Goal: Information Seeking & Learning: Get advice/opinions

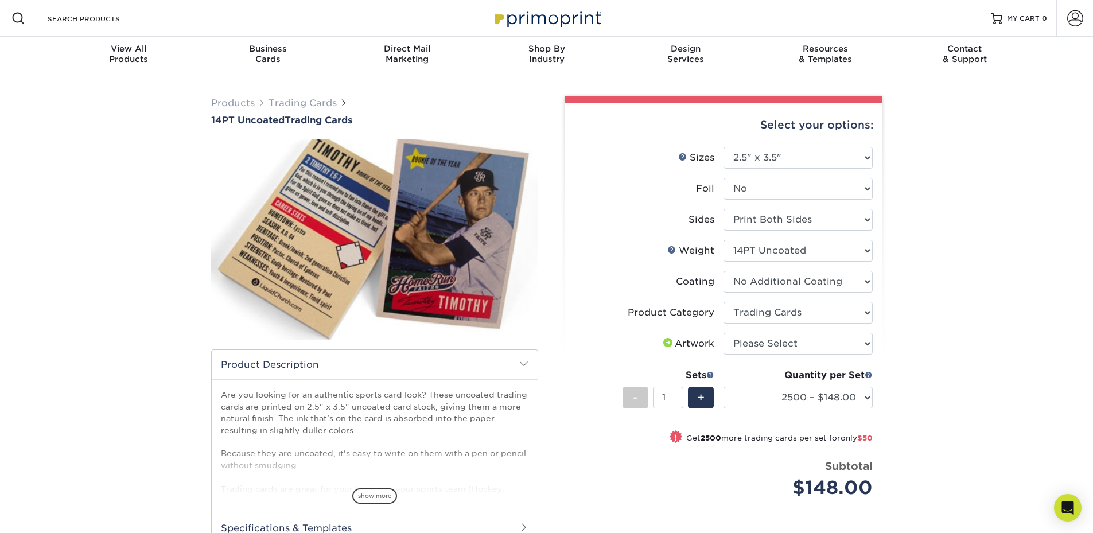
select select "2.50x3.50"
select select "c2f9bce9-36c2-409d-b101-c29d9d031e18"
select select "2500 – $148.00"
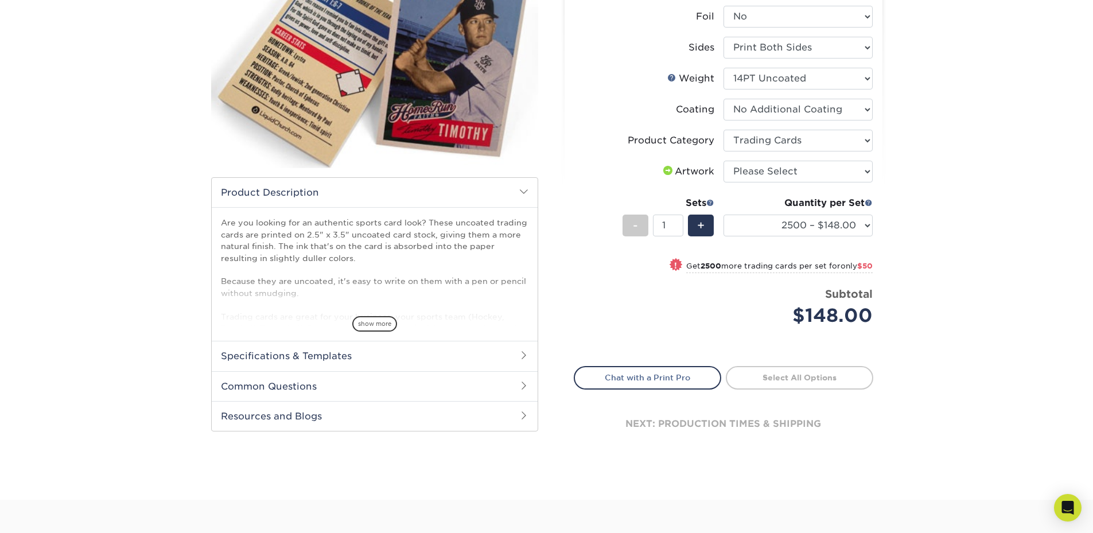
scroll to position [57, 0]
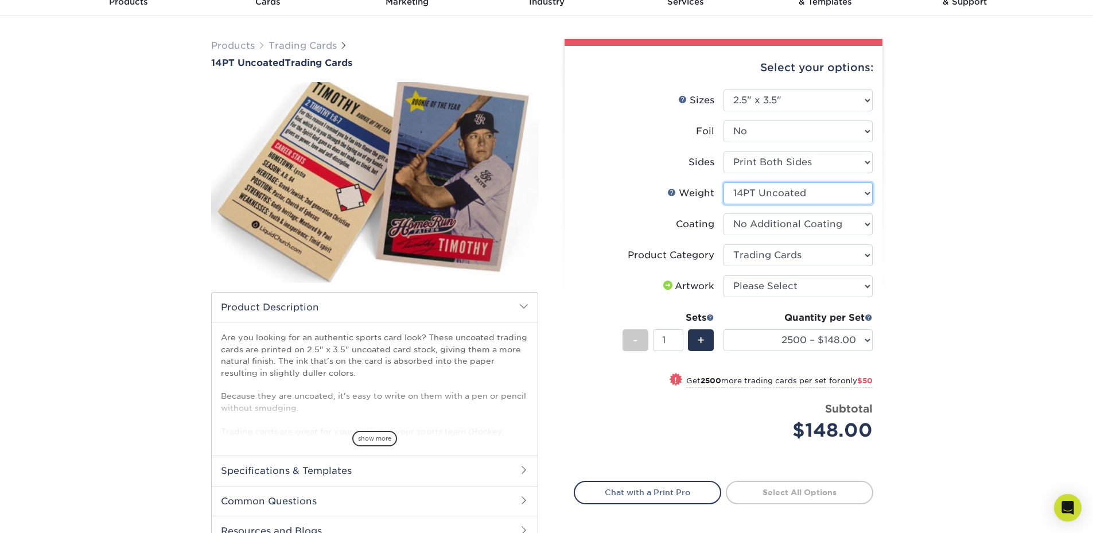
click at [767, 200] on select "Please Select 14PT Uncoated" at bounding box center [797, 193] width 149 height 22
click at [982, 200] on div "Products Trading Cards 14PT Uncoated Trading Cards show more Templates" at bounding box center [546, 315] width 1093 height 598
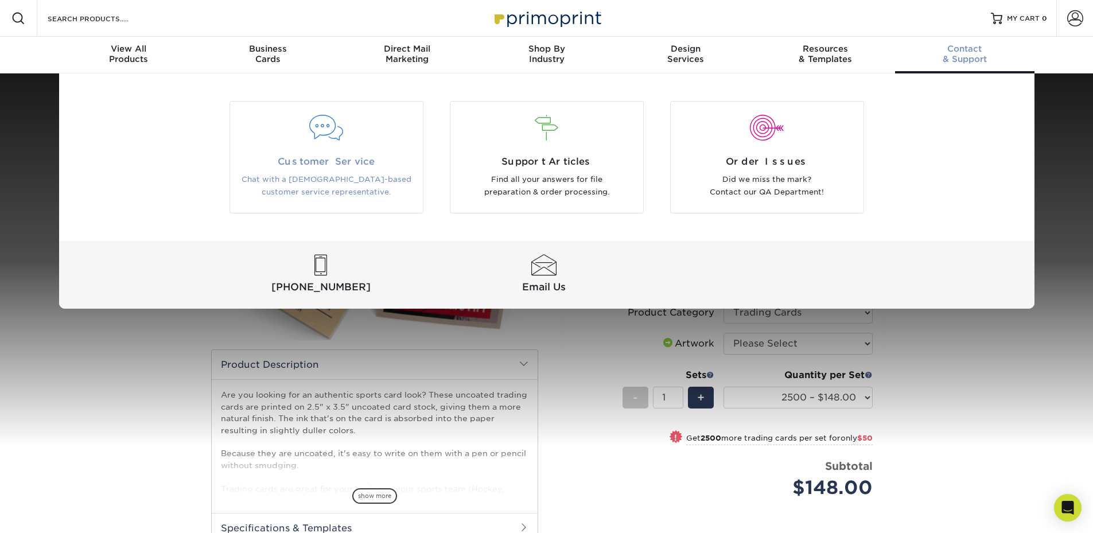
click at [313, 144] on div at bounding box center [326, 135] width 193 height 40
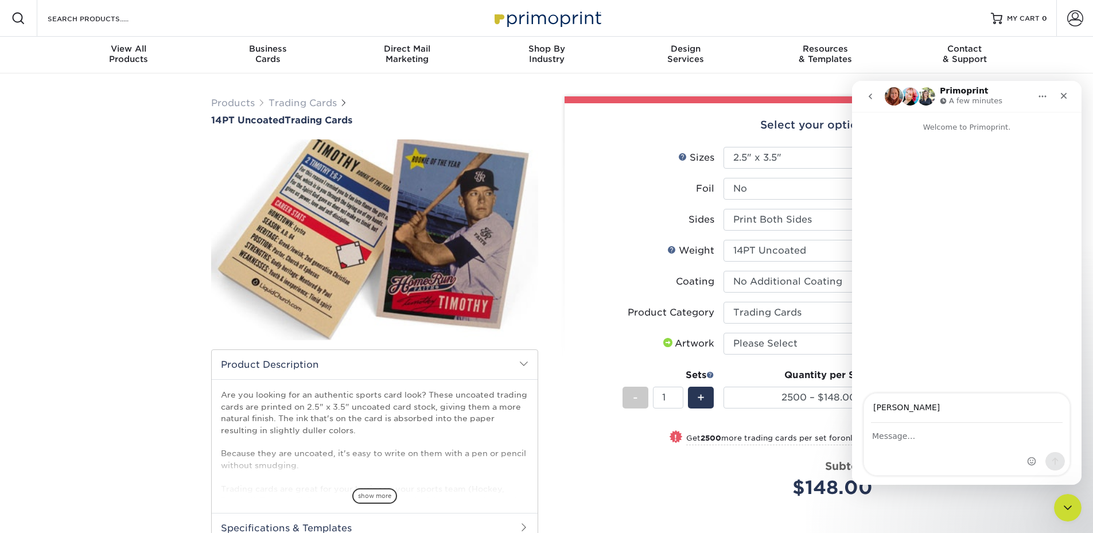
type input "[PERSON_NAME][EMAIL_ADDRESS][DOMAIN_NAME]"
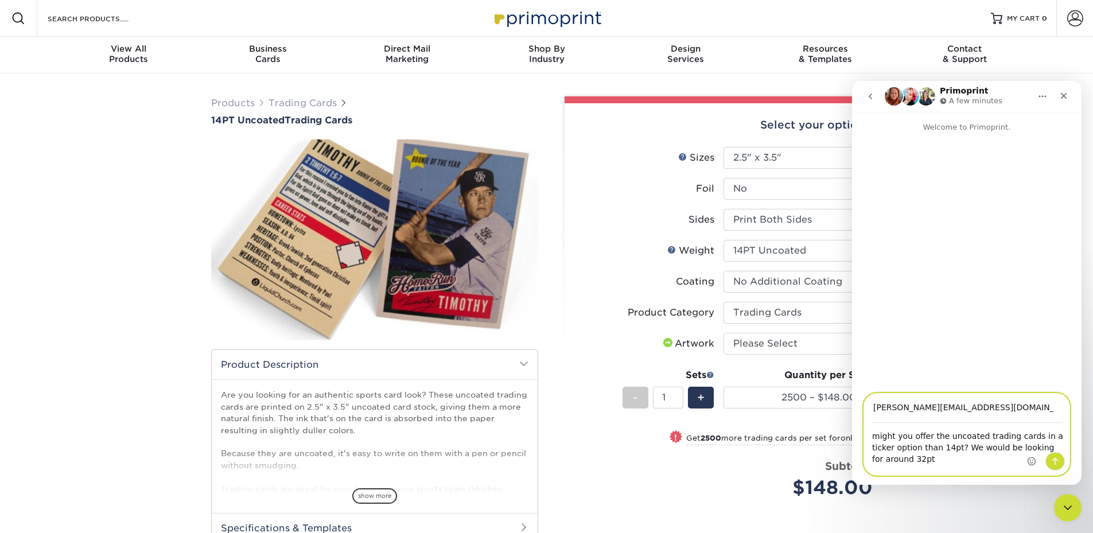
type textarea "might you offer the uncoated trading cards in a ticker option than 14pt? We wou…"
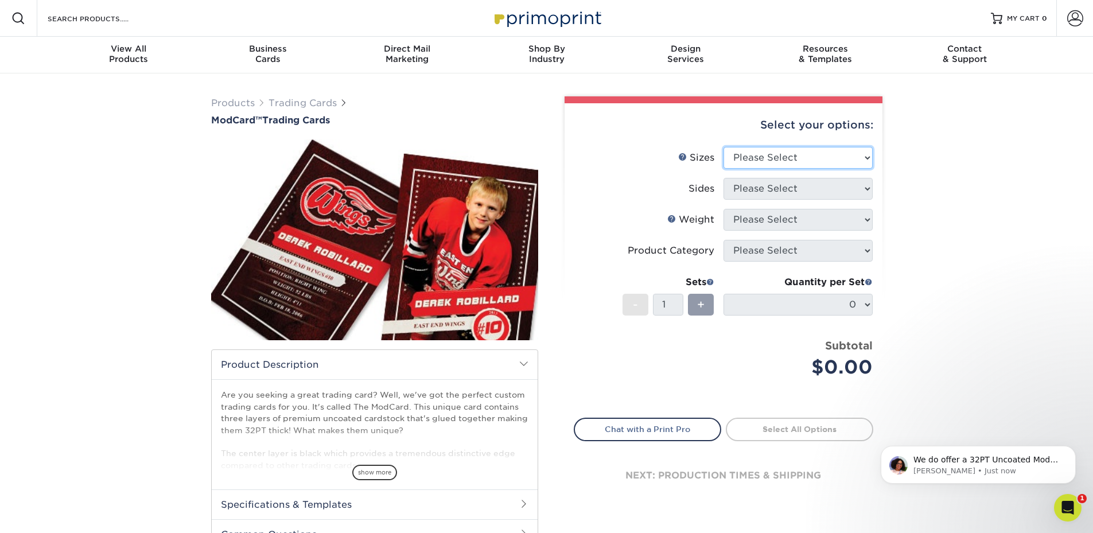
click at [774, 154] on select "Please Select 2.5" x 3.5"" at bounding box center [797, 158] width 149 height 22
select select "2.50x3.50"
click at [723, 147] on select "Please Select 2.5" x 3.5"" at bounding box center [797, 158] width 149 height 22
click at [755, 190] on select "Please Select Print Both Sides Print Front Only" at bounding box center [797, 189] width 149 height 22
select select "13abbda7-1d64-4f25-8bb2-c179b224825d"
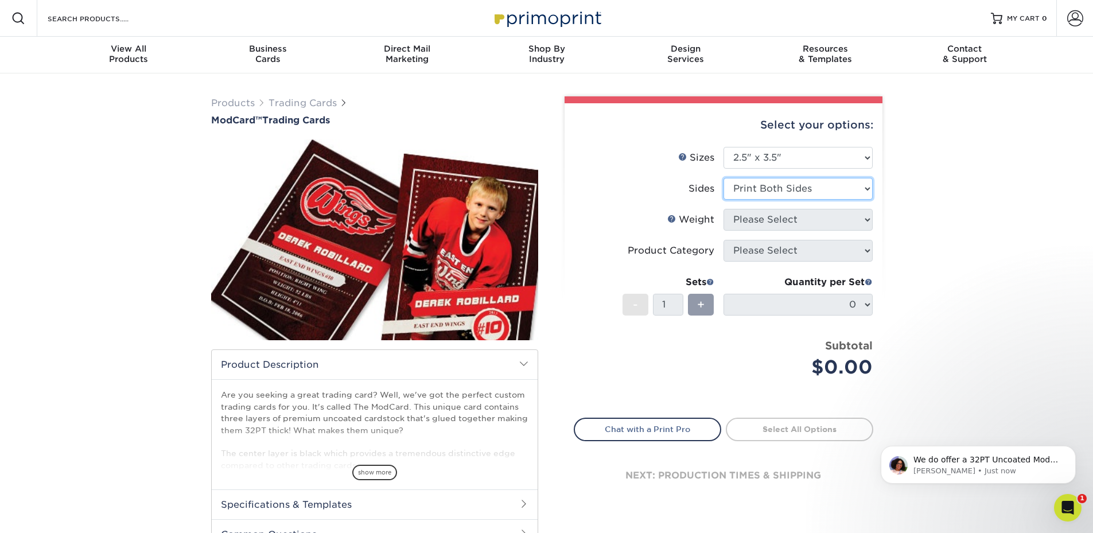
click at [723, 178] on select "Please Select Print Both Sides Print Front Only" at bounding box center [797, 189] width 149 height 22
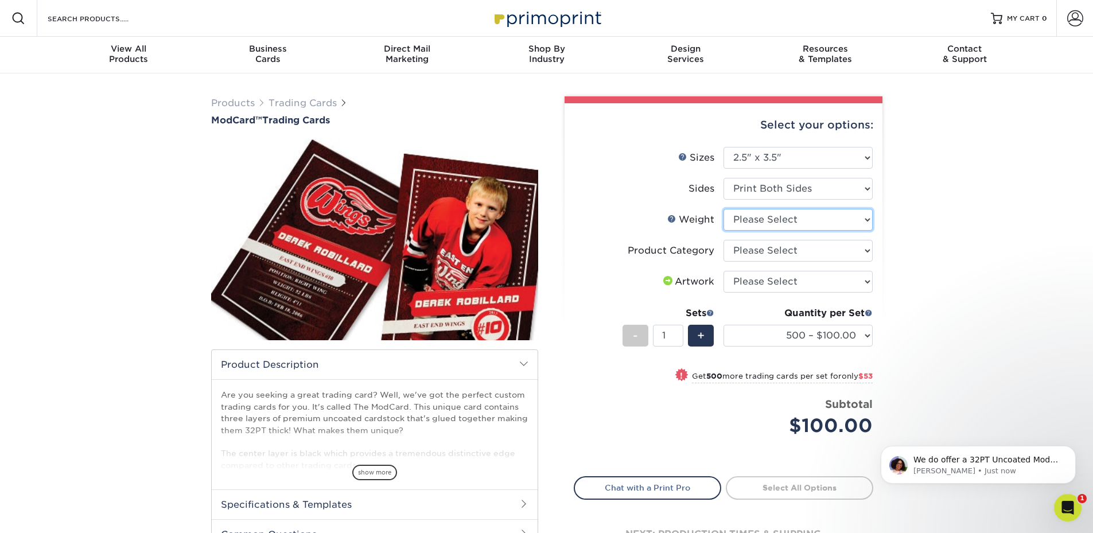
click at [748, 220] on select "Please Select 32PTUCBLK" at bounding box center [797, 220] width 149 height 22
select select "32PTUCBLK"
click at [723, 209] on select "Please Select 32PTUCBLK" at bounding box center [797, 220] width 149 height 22
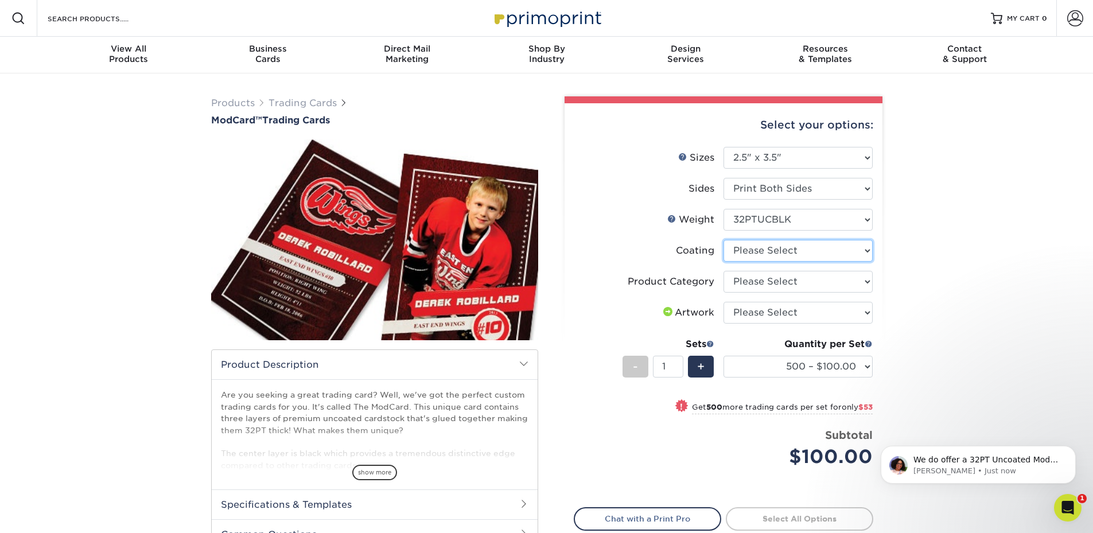
click at [750, 246] on select at bounding box center [797, 251] width 149 height 22
select select "3e7618de-abca-4bda-9f97-8b9129e913d8"
click at [723, 240] on select at bounding box center [797, 251] width 149 height 22
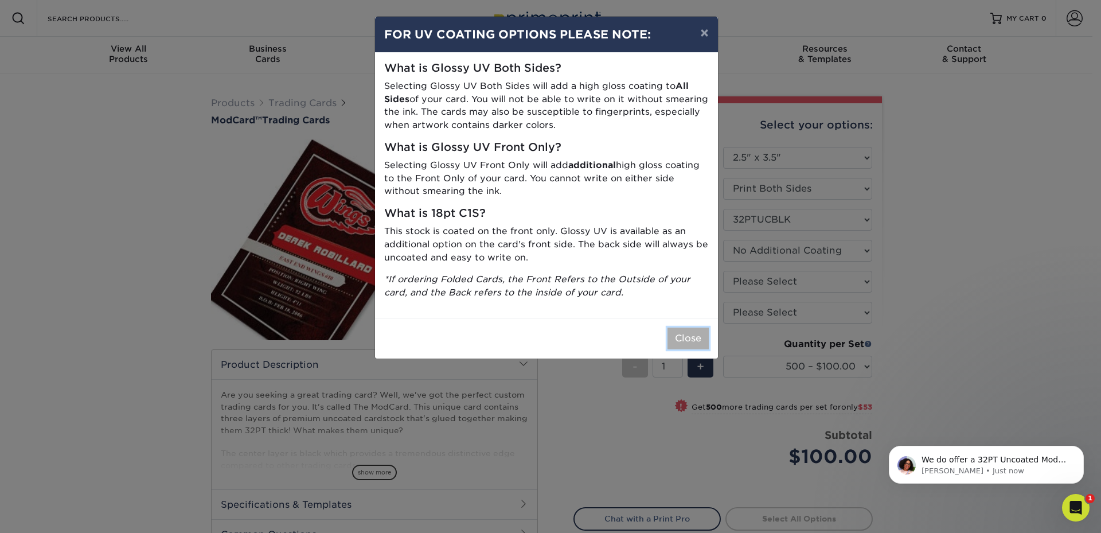
click at [683, 341] on button "Close" at bounding box center [688, 338] width 41 height 22
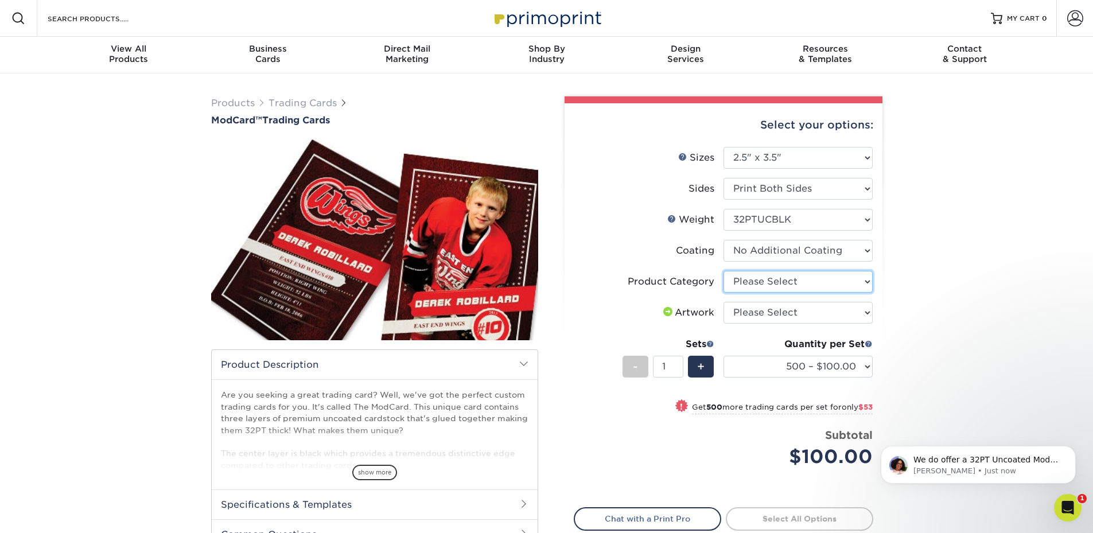
click at [750, 285] on select "Please Select Trading Cards" at bounding box center [797, 282] width 149 height 22
select select "c2f9bce9-36c2-409d-b101-c29d9d031e18"
click at [723, 271] on select "Please Select Trading Cards" at bounding box center [797, 282] width 149 height 22
click at [751, 313] on select "Please Select I will upload files I need a design - $100" at bounding box center [797, 313] width 149 height 22
select select "upload"
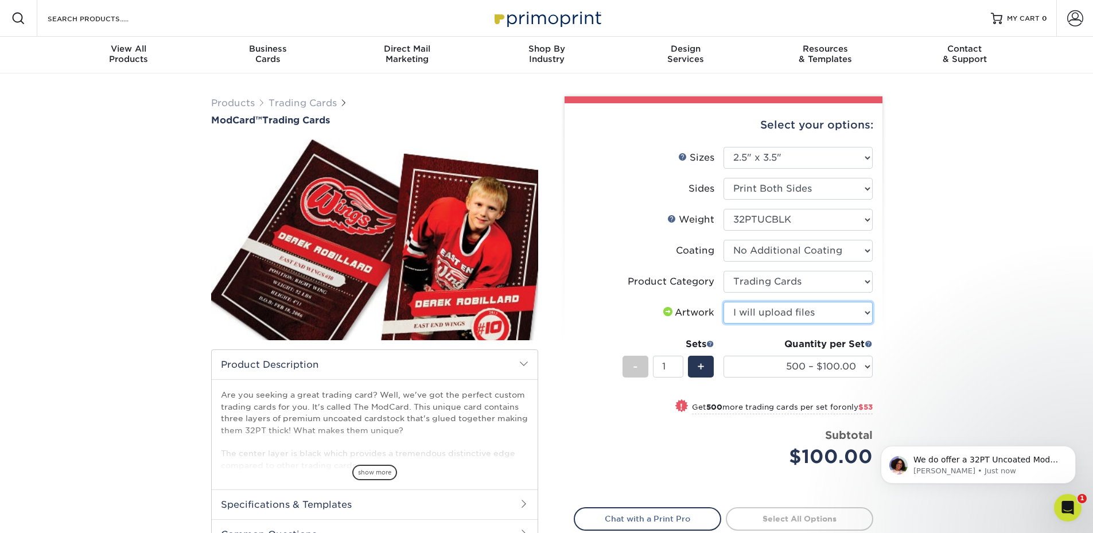
click at [723, 302] on select "Please Select I will upload files I need a design - $100" at bounding box center [797, 313] width 149 height 22
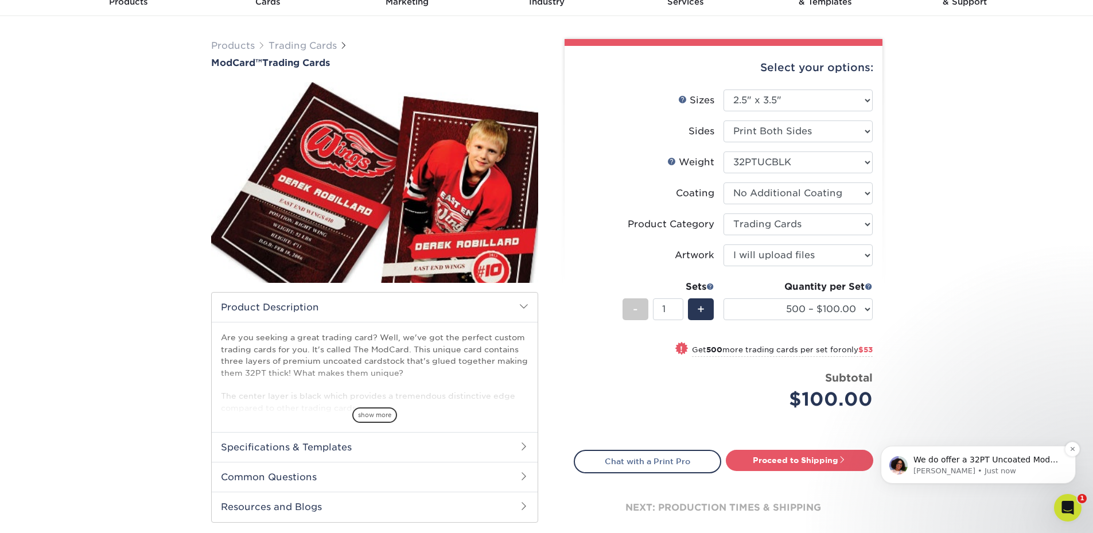
click at [1039, 466] on p "Avery • Just now" at bounding box center [987, 471] width 148 height 10
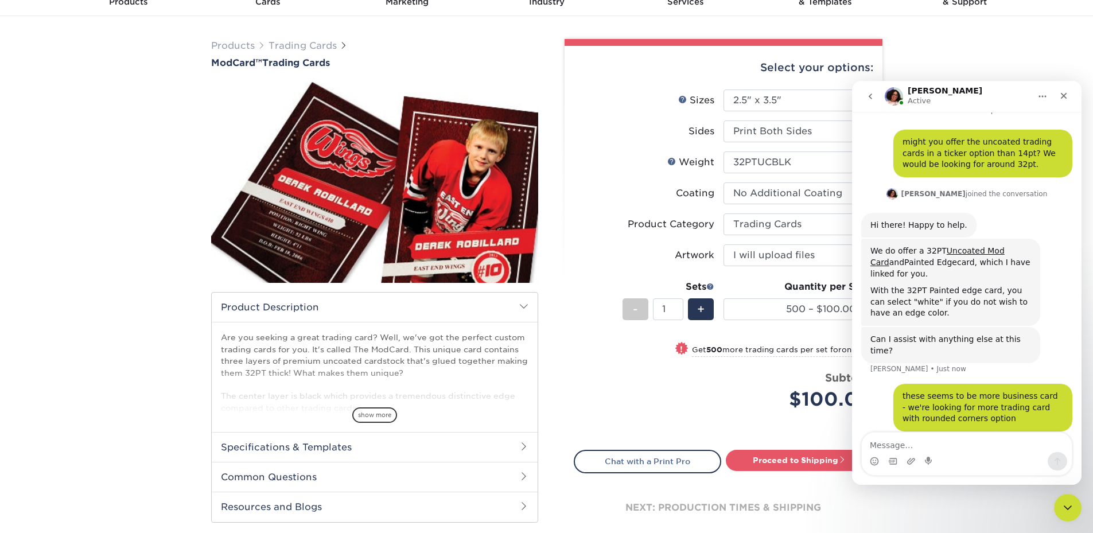
scroll to position [61, 0]
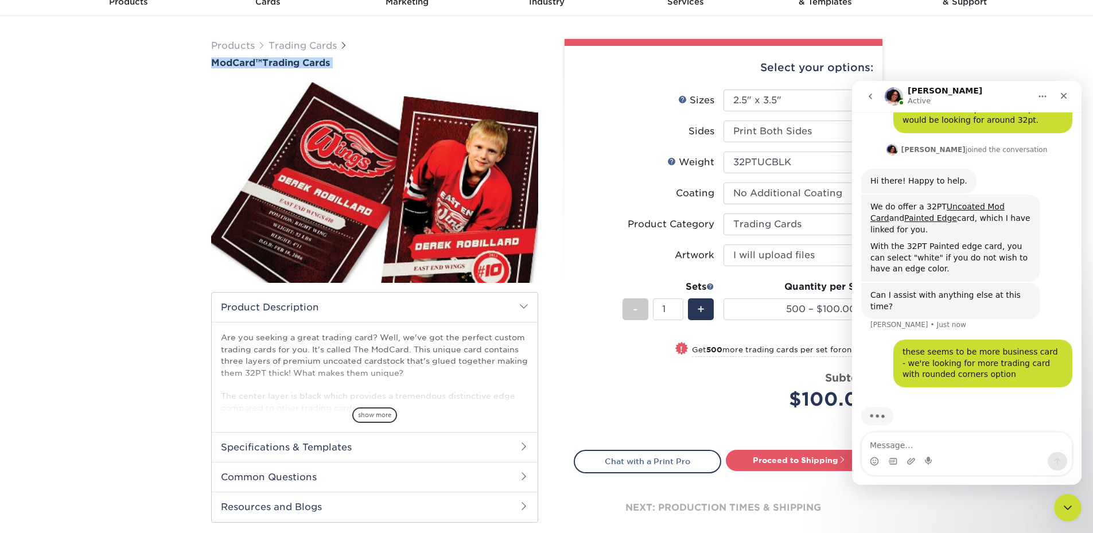
drag, startPoint x: 184, startPoint y: 63, endPoint x: 337, endPoint y: 70, distance: 153.3
click at [337, 70] on div "Products Trading Cards ModCard™ Trading Cards show more Templates /" at bounding box center [546, 299] width 1093 height 567
copy div "ModCard™ Trading Cards"
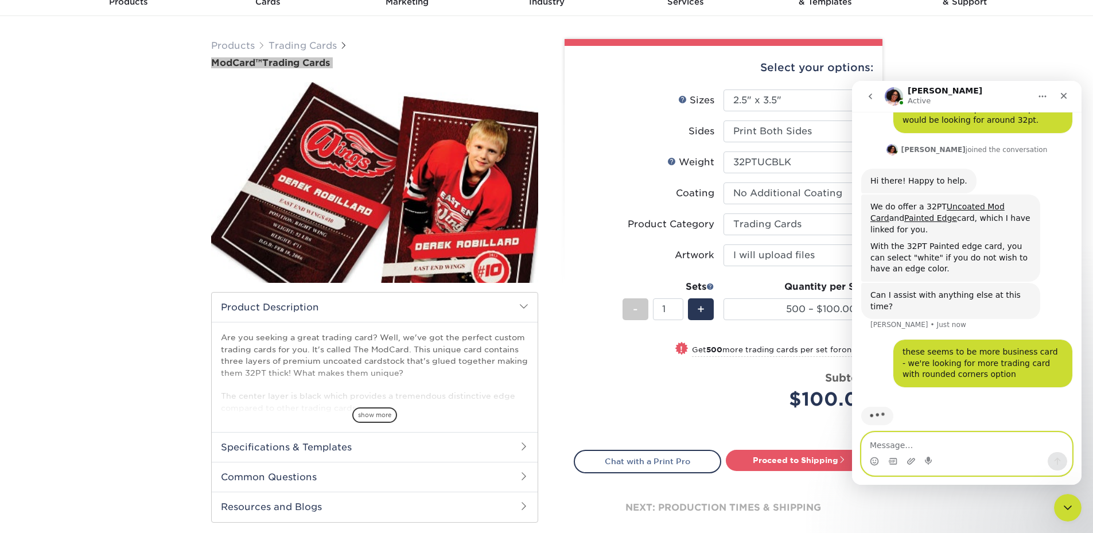
click at [890, 447] on textarea "Message…" at bounding box center [966, 441] width 210 height 19
paste textarea "ModCard™ Trading Cards"
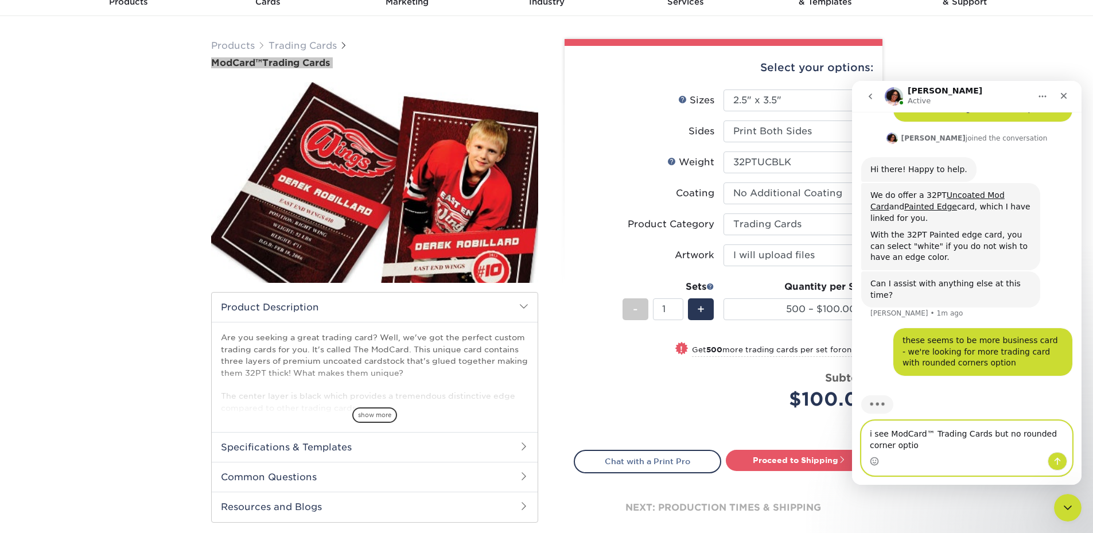
type textarea "i see ModCard™ Trading Cards but no rounded corner option"
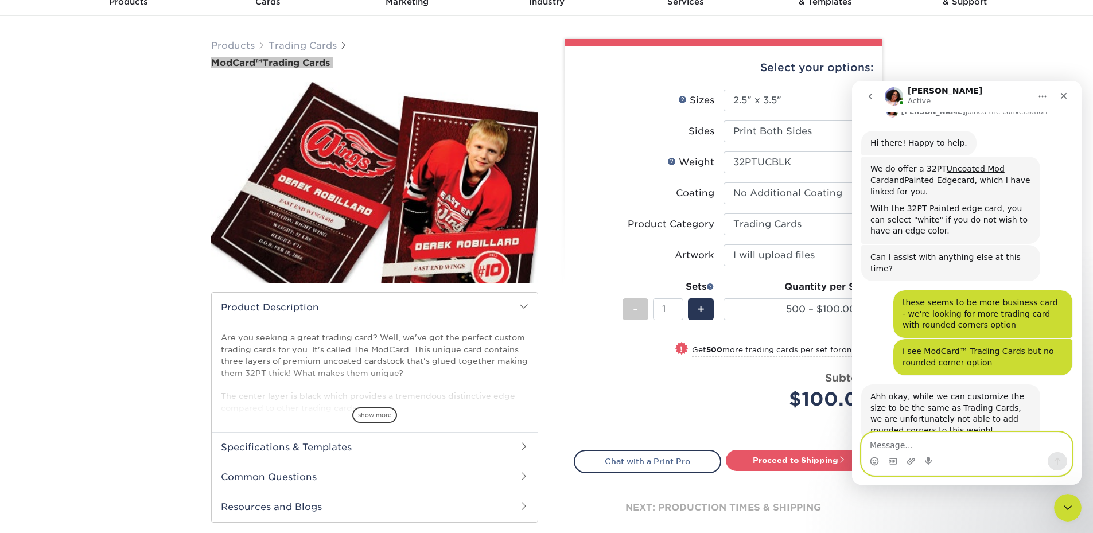
scroll to position [123, 0]
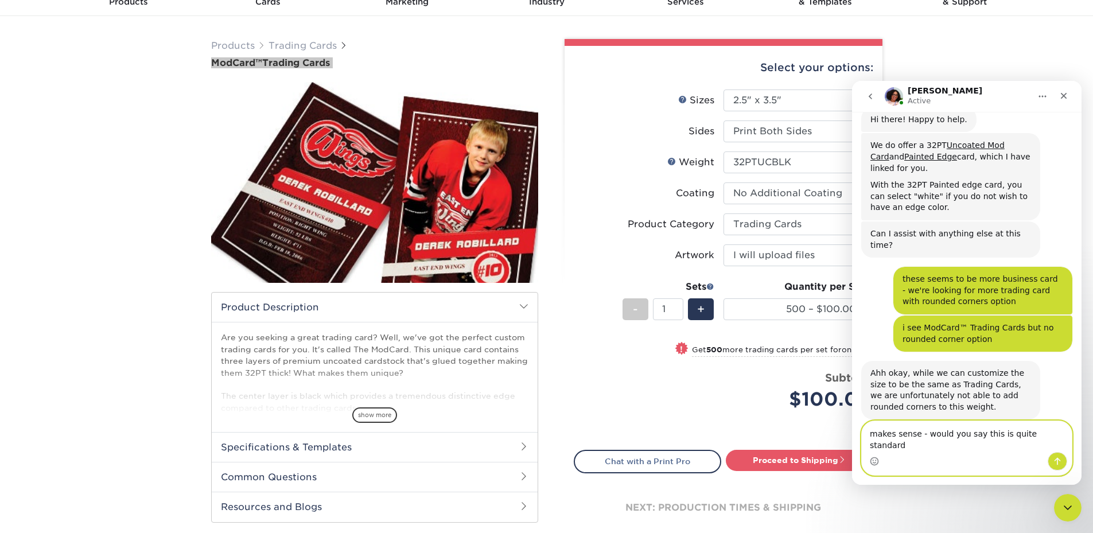
type textarea "makes sense - would you say this is quite standard?"
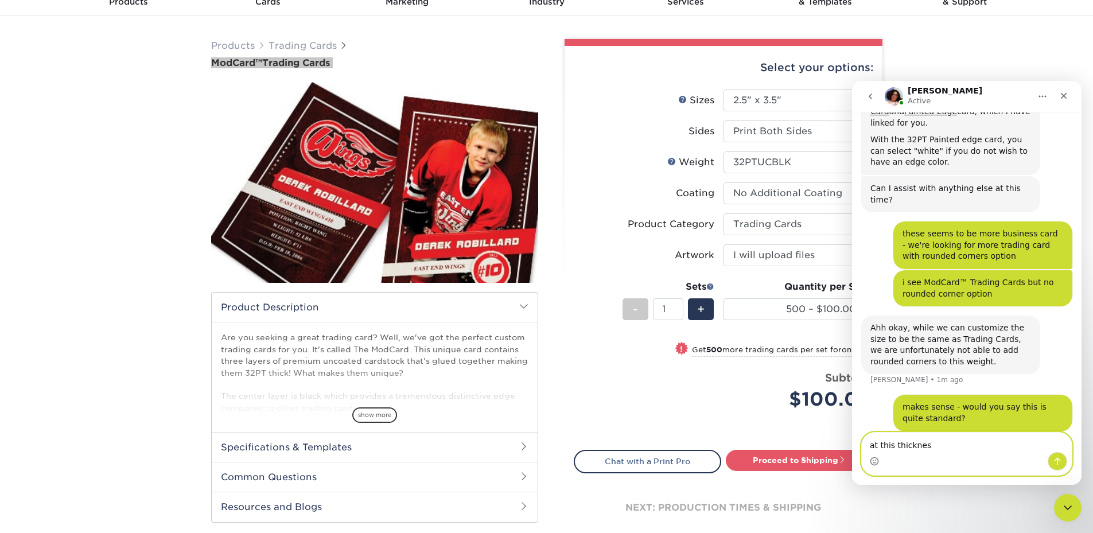
type textarea "at this thickness"
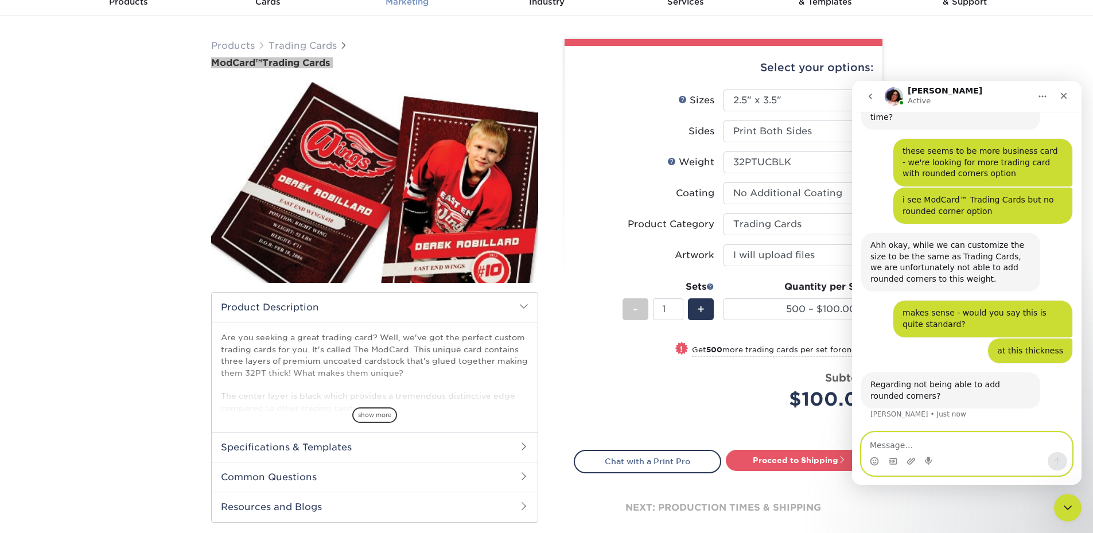
scroll to position [240, 0]
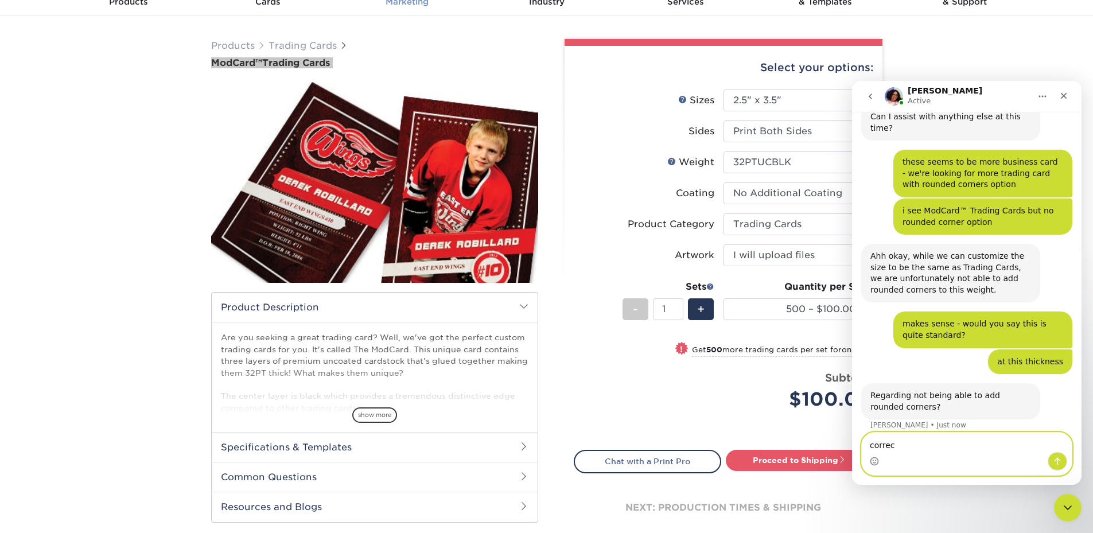
type textarea "correct"
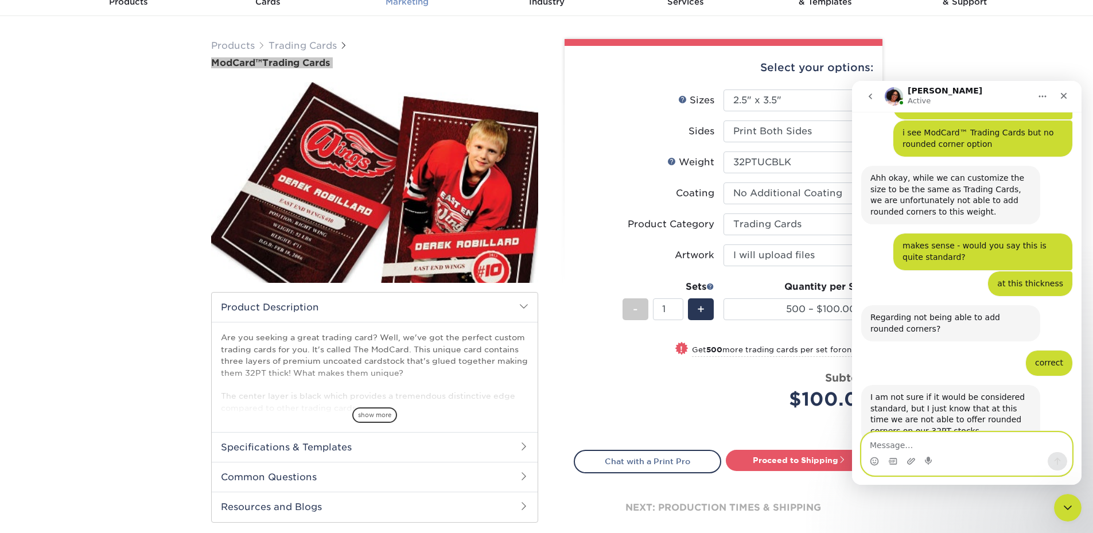
scroll to position [342, 0]
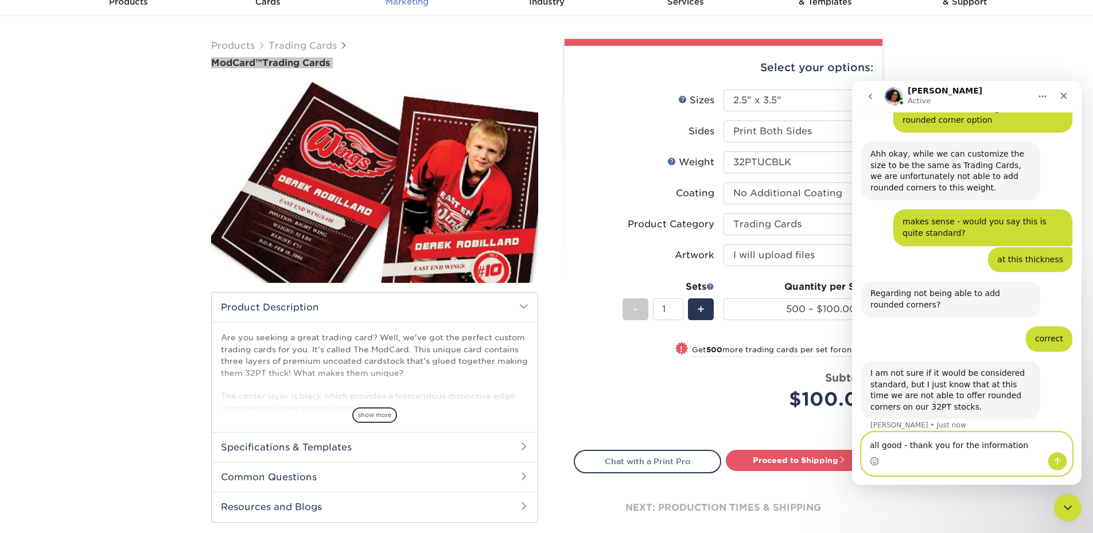
type textarea "all good - thank you for the information!"
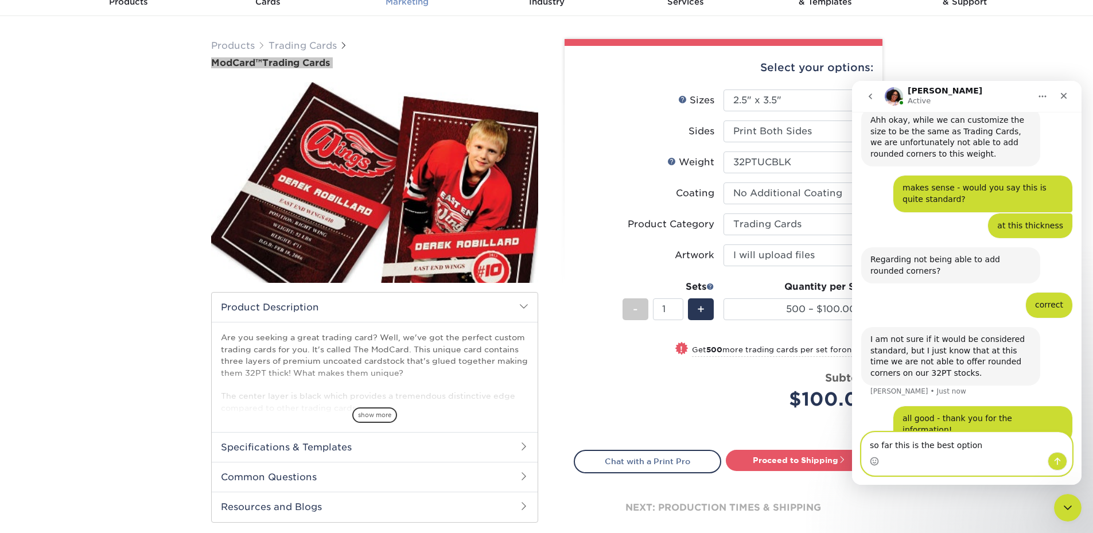
scroll to position [420, 0]
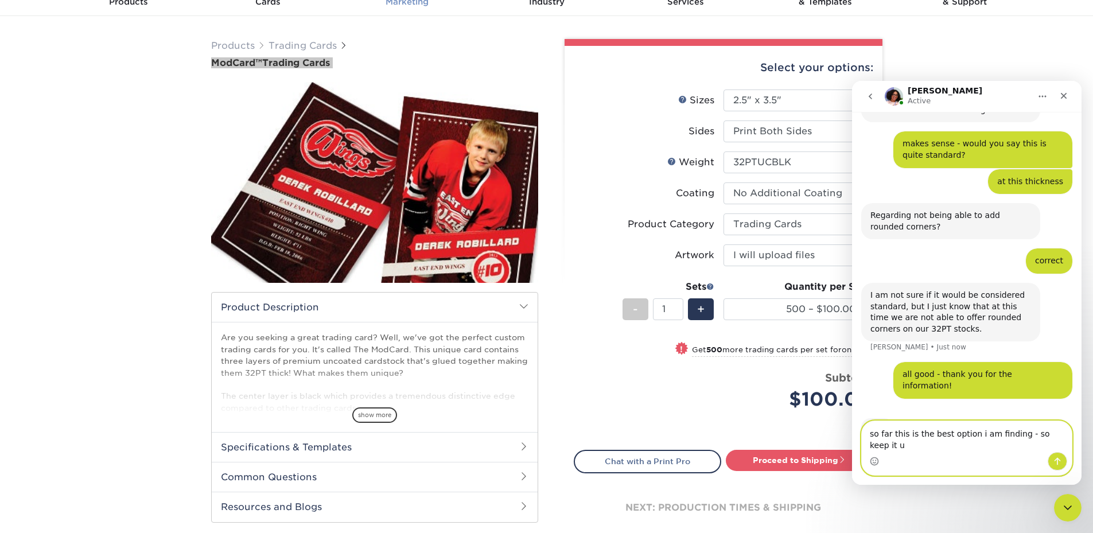
type textarea "so far this is the best option i am finding - so keep it up"
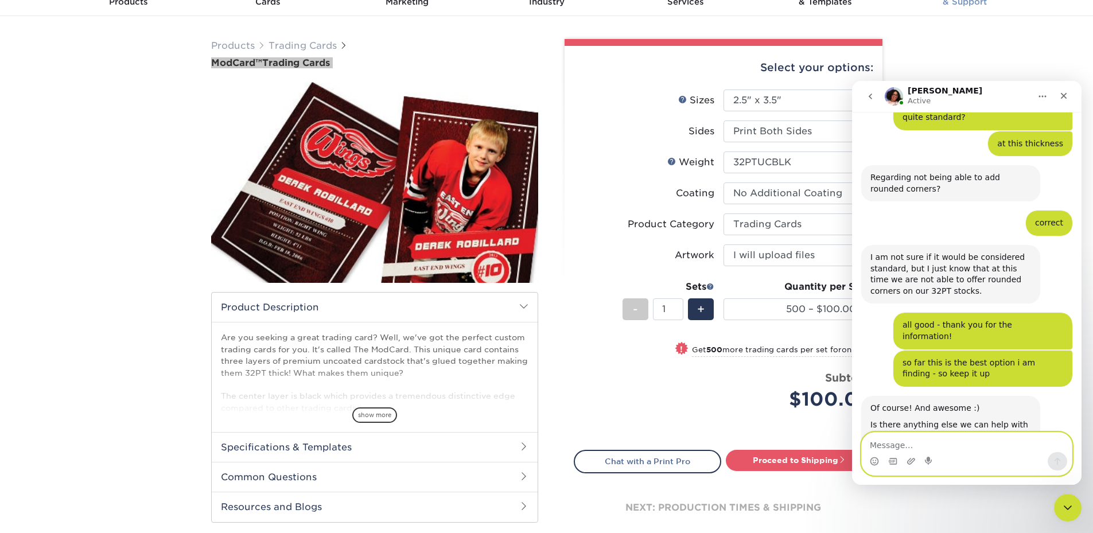
scroll to position [520, 0]
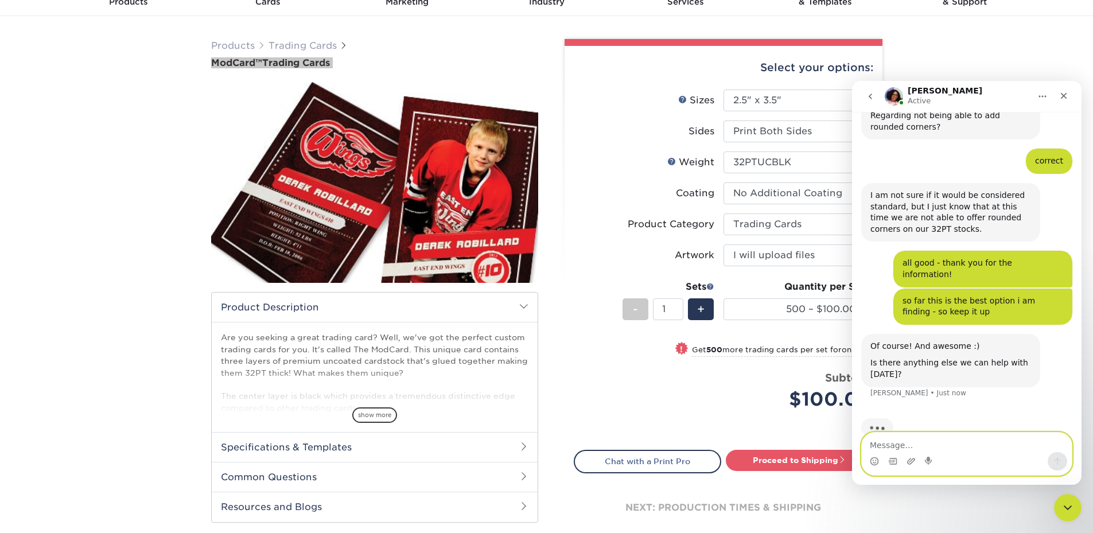
click at [892, 446] on textarea "Message…" at bounding box center [966, 441] width 210 height 19
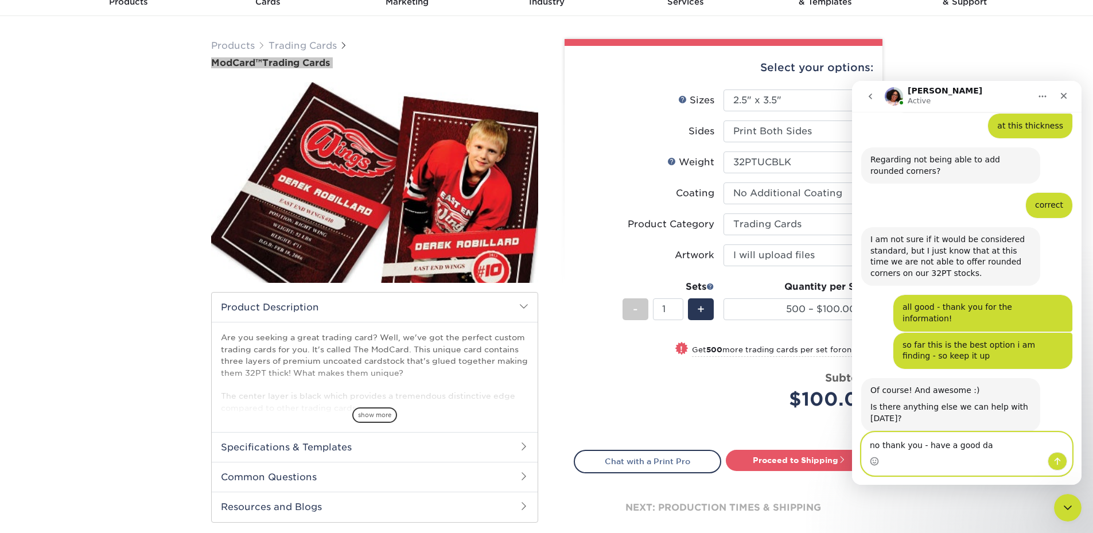
type textarea "no thank you - have a good day"
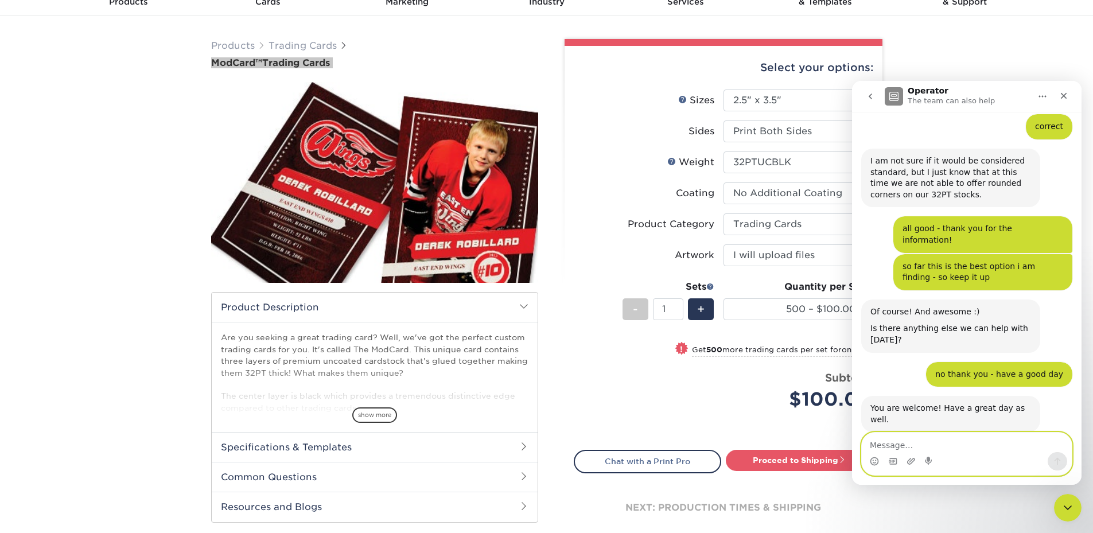
scroll to position [635, 0]
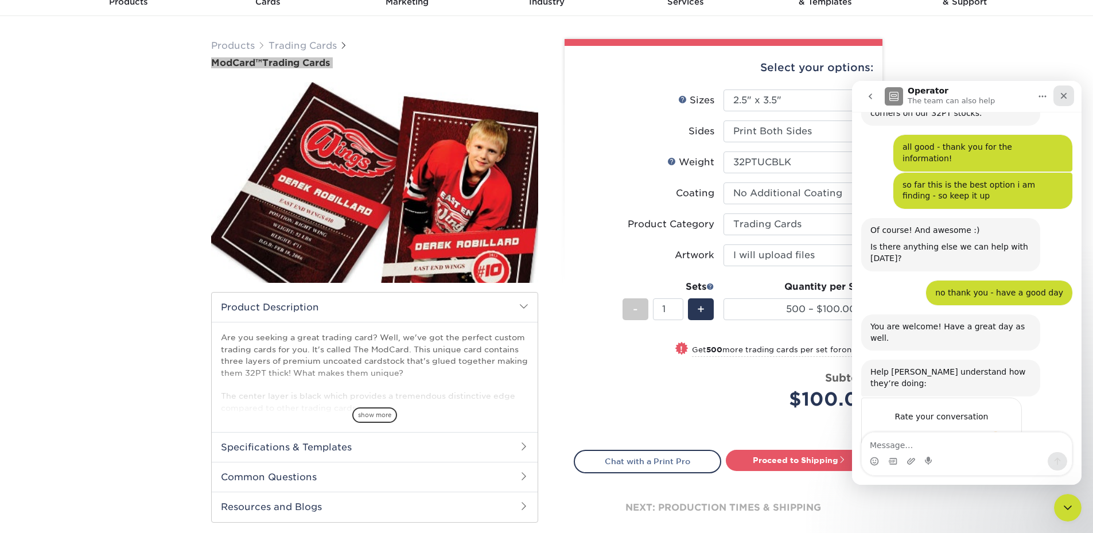
click at [1063, 104] on div "Close" at bounding box center [1063, 95] width 21 height 21
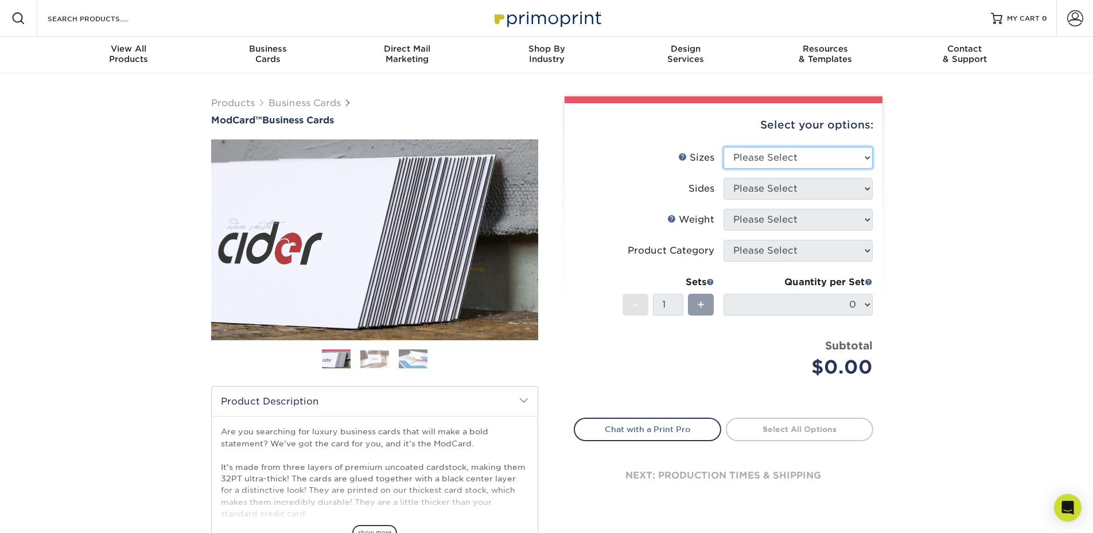
click at [777, 156] on select "Please Select 1.5" x 3.5" - Mini 1.75" x 3.5" - Mini 2" x 2" - Square 2" x 3" -…" at bounding box center [797, 158] width 149 height 22
select select "2.00x3.50"
click at [723, 147] on select "Please Select 1.5" x 3.5" - Mini 1.75" x 3.5" - Mini 2" x 2" - Square 2" x 3" -…" at bounding box center [797, 158] width 149 height 22
click at [763, 188] on select "Please Select Print Both Sides Print Front Only" at bounding box center [797, 189] width 149 height 22
select select "13abbda7-1d64-4f25-8bb2-c179b224825d"
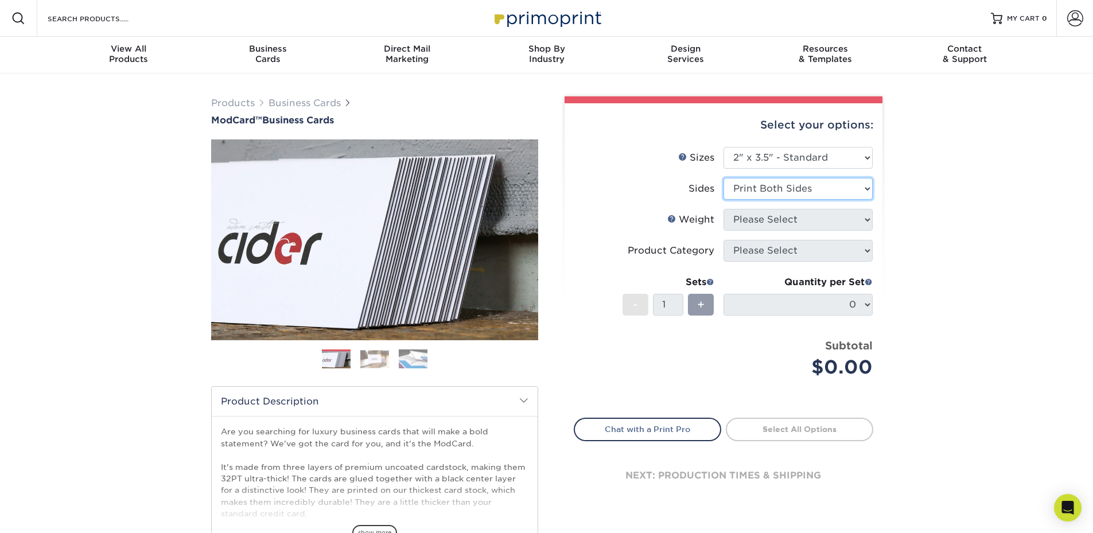
click at [723, 178] on select "Please Select Print Both Sides Print Front Only" at bounding box center [797, 189] width 149 height 22
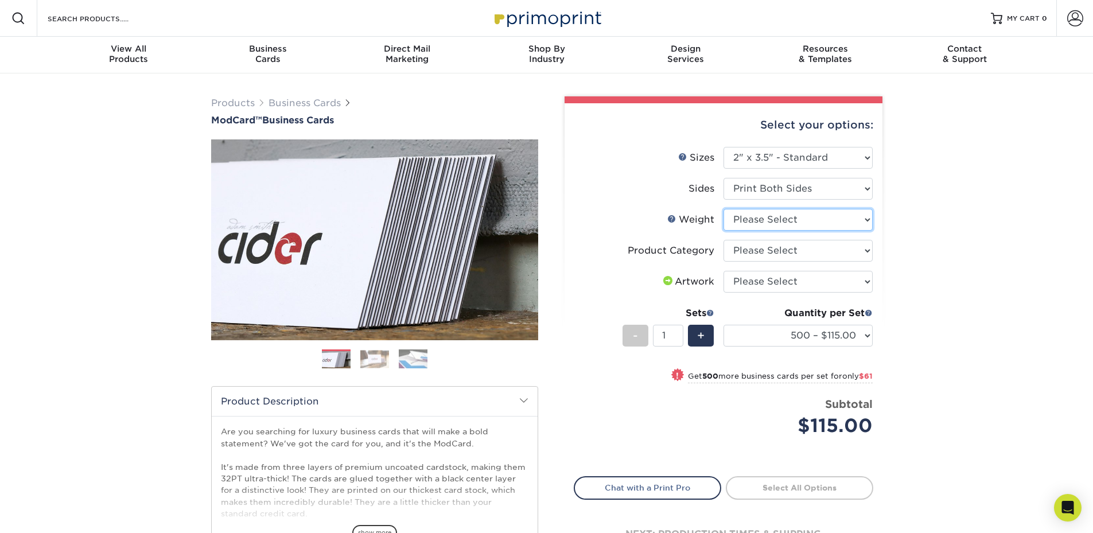
click at [762, 220] on select "Please Select 32PTUCBLK" at bounding box center [797, 220] width 149 height 22
select select "32PTUCBLK"
click at [723, 209] on select "Please Select 32PTUCBLK" at bounding box center [797, 220] width 149 height 22
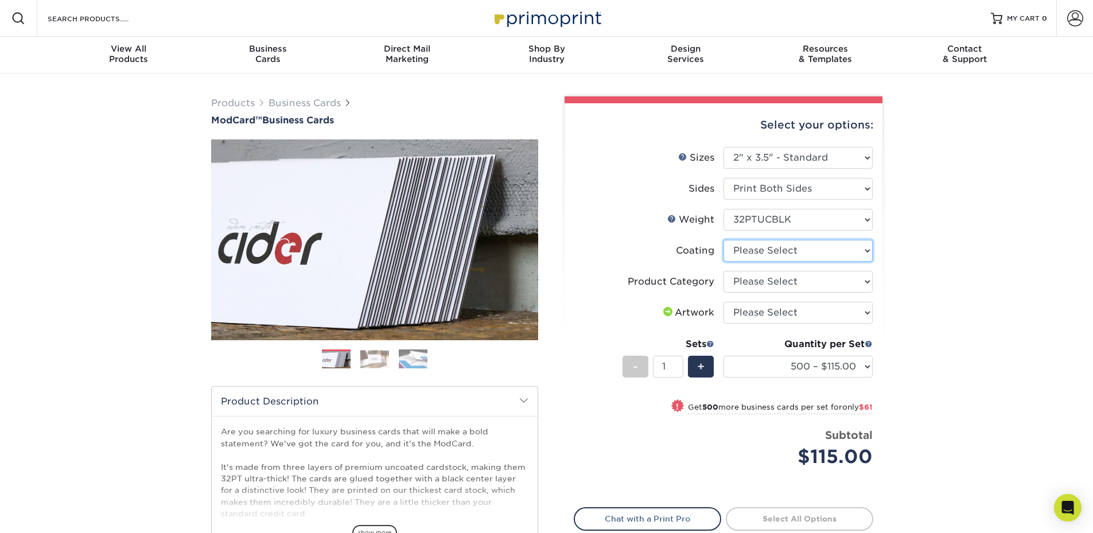
click at [754, 254] on select at bounding box center [797, 251] width 149 height 22
select select "3e7618de-abca-4bda-9f97-8b9129e913d8"
click at [723, 240] on select at bounding box center [797, 251] width 149 height 22
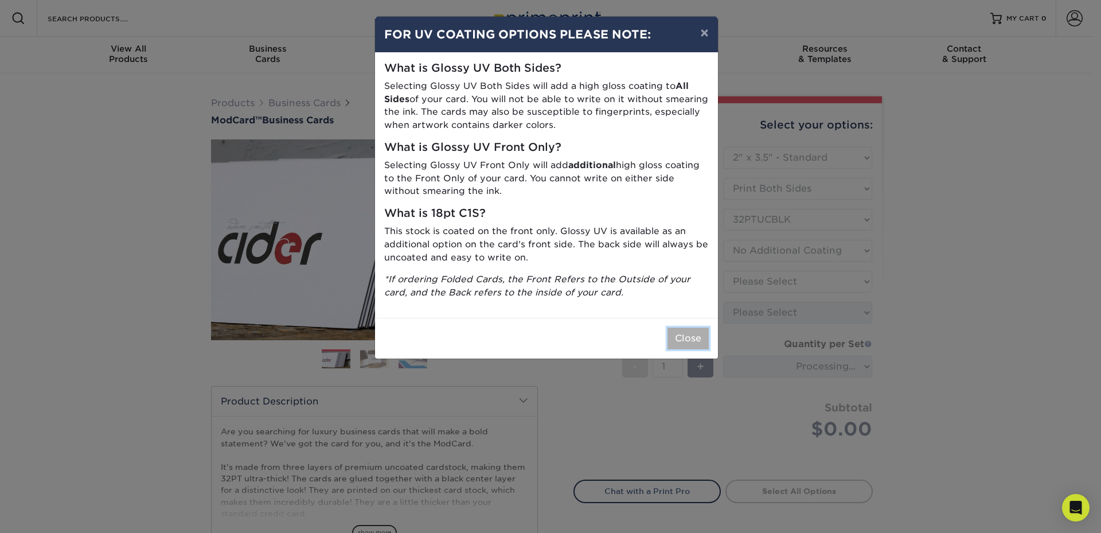
click at [693, 340] on button "Close" at bounding box center [688, 338] width 41 height 22
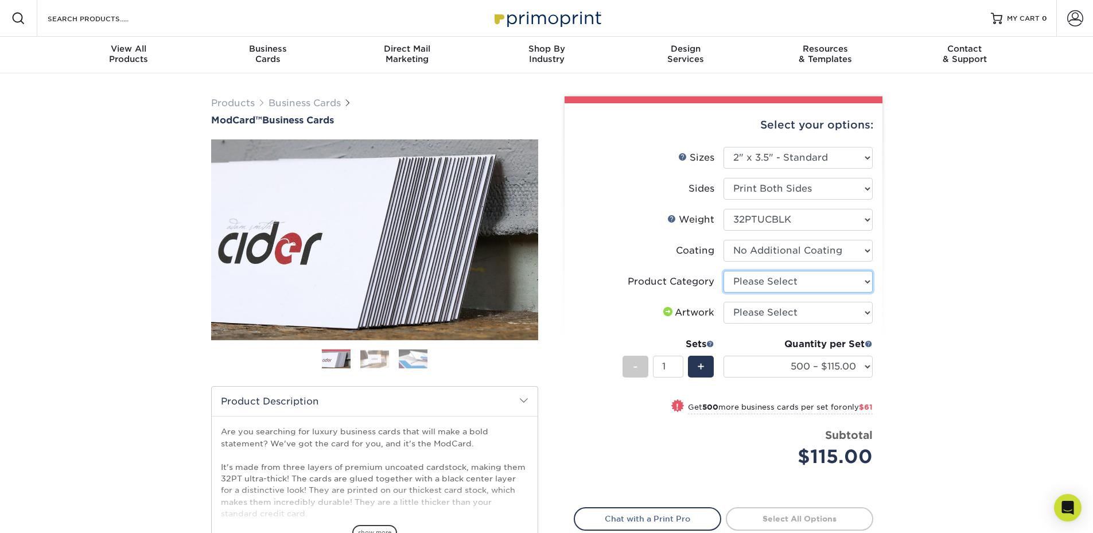
click at [763, 283] on select "Please Select Business Cards" at bounding box center [797, 282] width 149 height 22
click at [923, 252] on div "Products Business Cards ModCard™ Business Cards Previous Next" at bounding box center [546, 379] width 1093 height 613
click at [748, 310] on select "Please Select I will upload files I need a design - $100" at bounding box center [797, 313] width 149 height 22
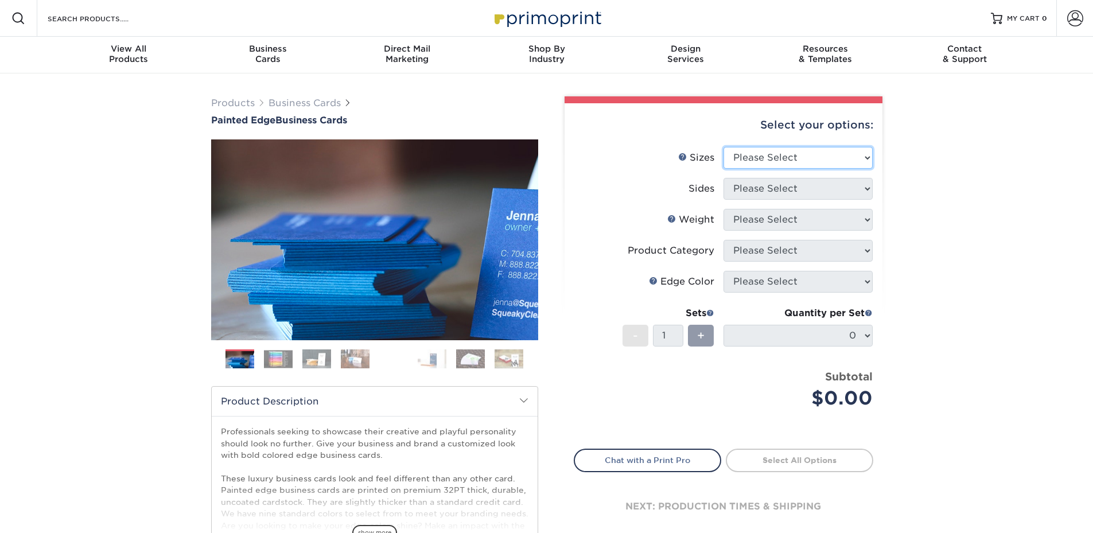
click at [759, 166] on select "Please Select 2" x 3.5" - Standard 2.125" x 3.375" - European 2.5" x 2.5" - Squ…" at bounding box center [797, 158] width 149 height 22
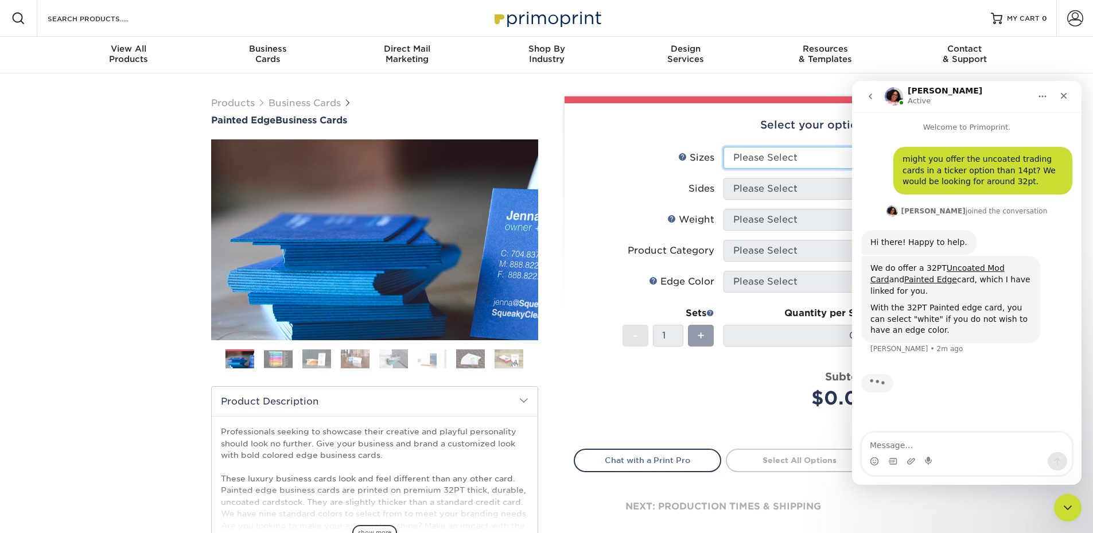
click at [777, 161] on select "Please Select 2" x 3.5" - Standard 2.125" x 3.375" - European 2.5" x 2.5" - Squ…" at bounding box center [797, 158] width 149 height 22
select select "2.00x3.50"
click at [723, 147] on select "Please Select 2" x 3.5" - Standard 2.125" x 3.375" - European 2.5" x 2.5" - Squ…" at bounding box center [797, 158] width 149 height 22
click at [759, 193] on select "Please Select Print Both Sides Print Front Only" at bounding box center [797, 189] width 149 height 22
select select "13abbda7-1d64-4f25-8bb2-c179b224825d"
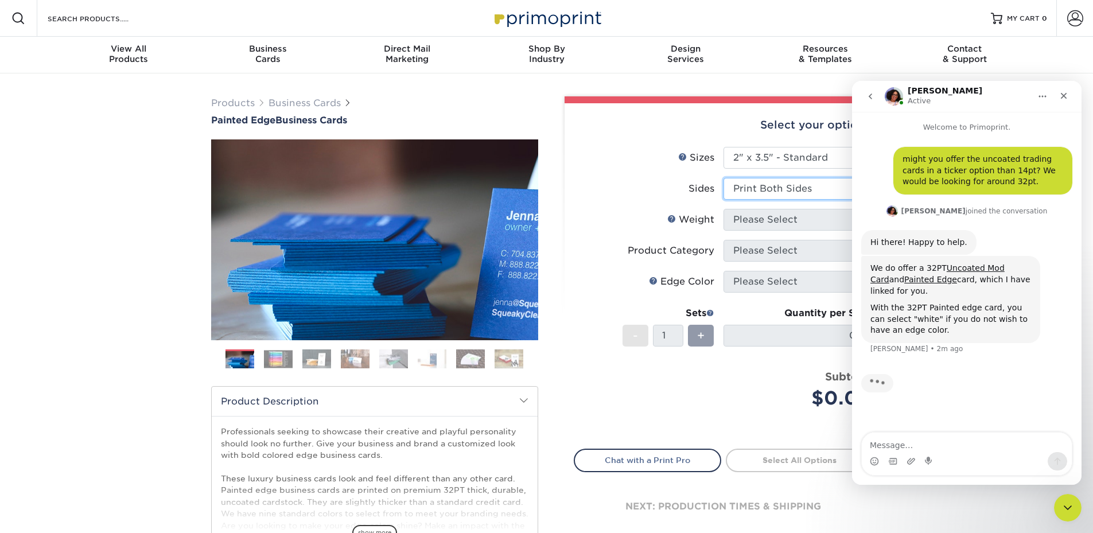
click at [723, 178] on select "Please Select Print Both Sides Print Front Only" at bounding box center [797, 189] width 149 height 22
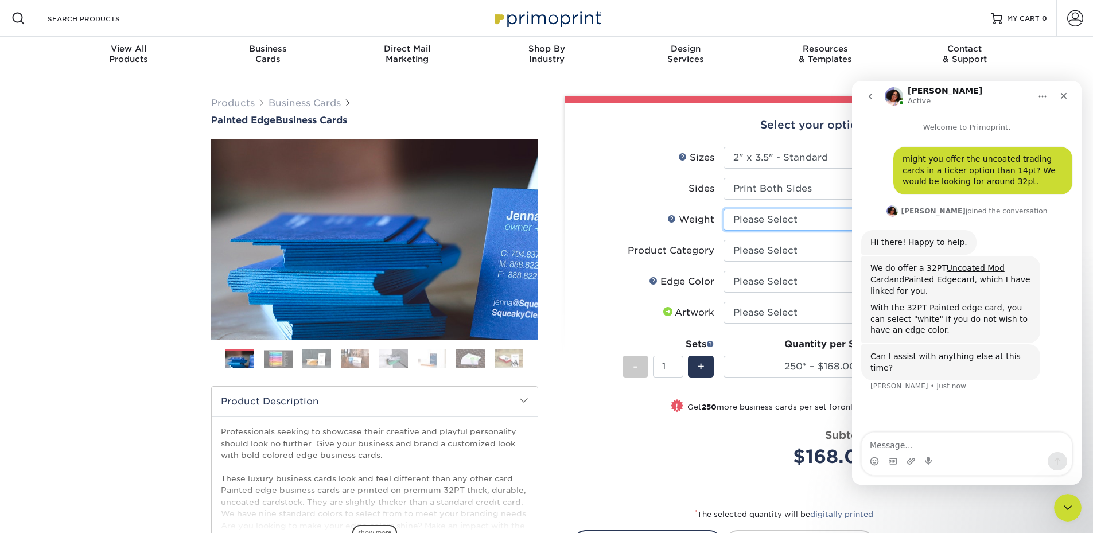
click at [750, 221] on select "Please Select 32PTUC" at bounding box center [797, 220] width 149 height 22
select select "32PTUC"
click at [723, 209] on select "Please Select 32PTUC" at bounding box center [797, 220] width 149 height 22
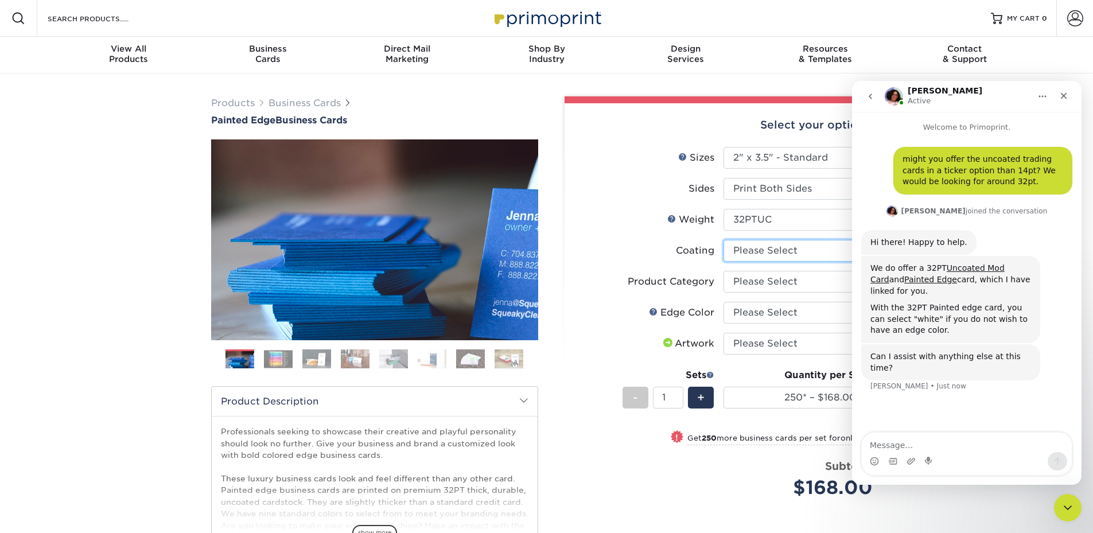
click at [748, 251] on select at bounding box center [797, 251] width 149 height 22
select select "3e7618de-abca-4bda-9f97-8b9129e913d8"
click at [723, 240] on select at bounding box center [797, 251] width 149 height 22
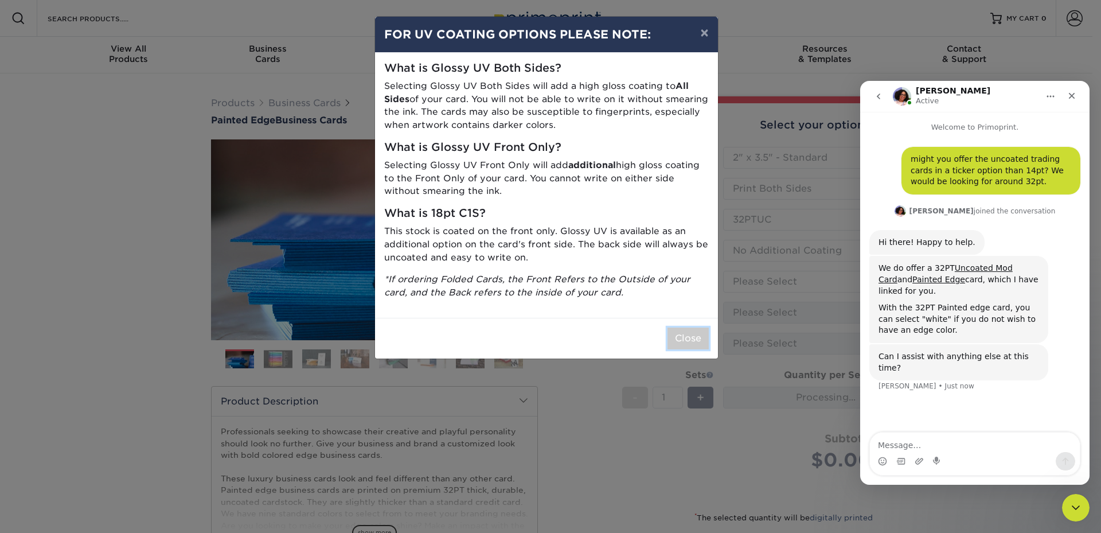
click at [689, 334] on button "Close" at bounding box center [688, 338] width 41 height 22
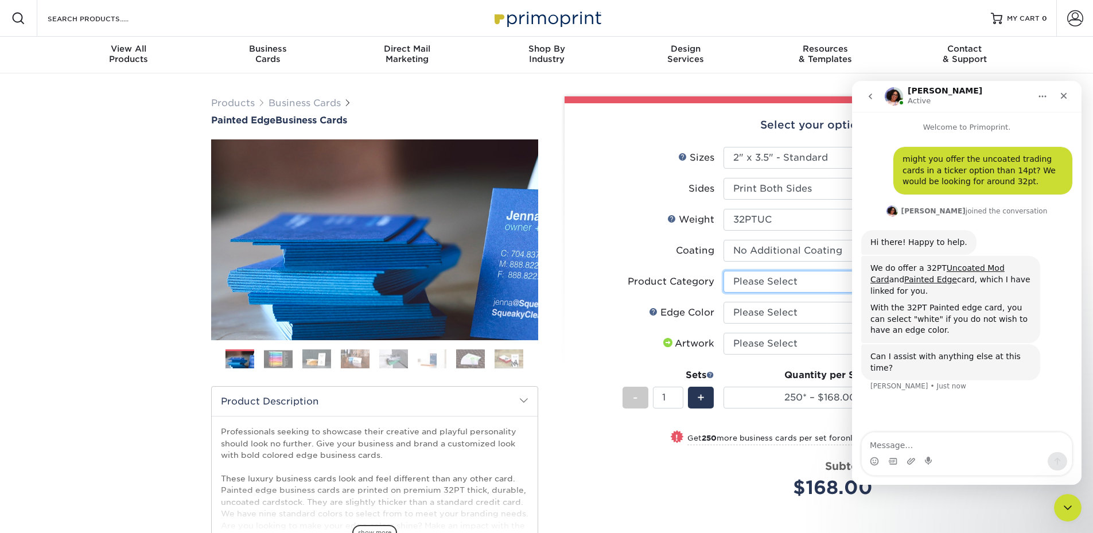
click at [743, 287] on select "Please Select Business Cards" at bounding box center [797, 282] width 149 height 22
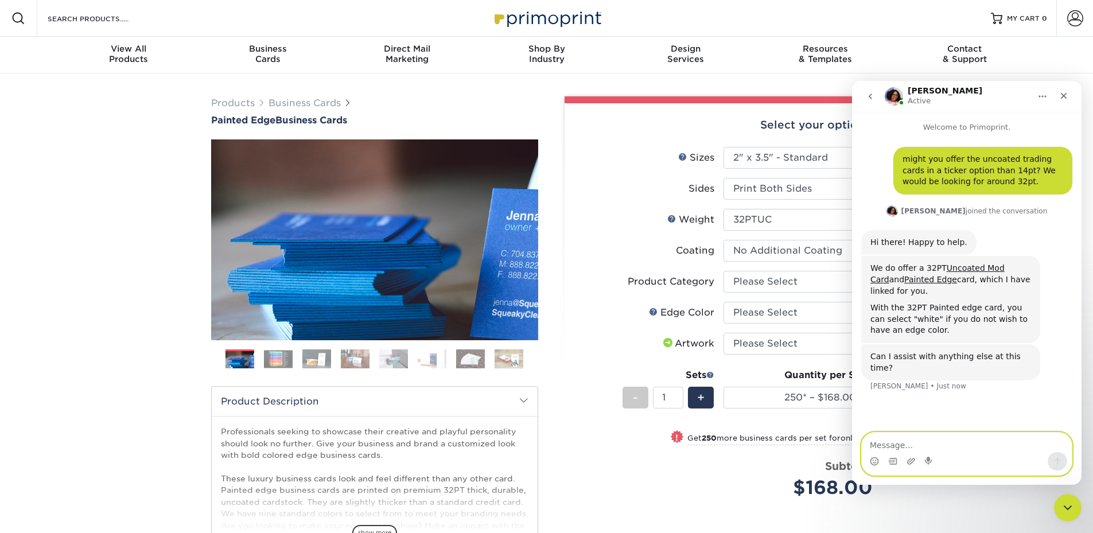
click at [951, 442] on textarea "Message…" at bounding box center [966, 441] width 210 height 19
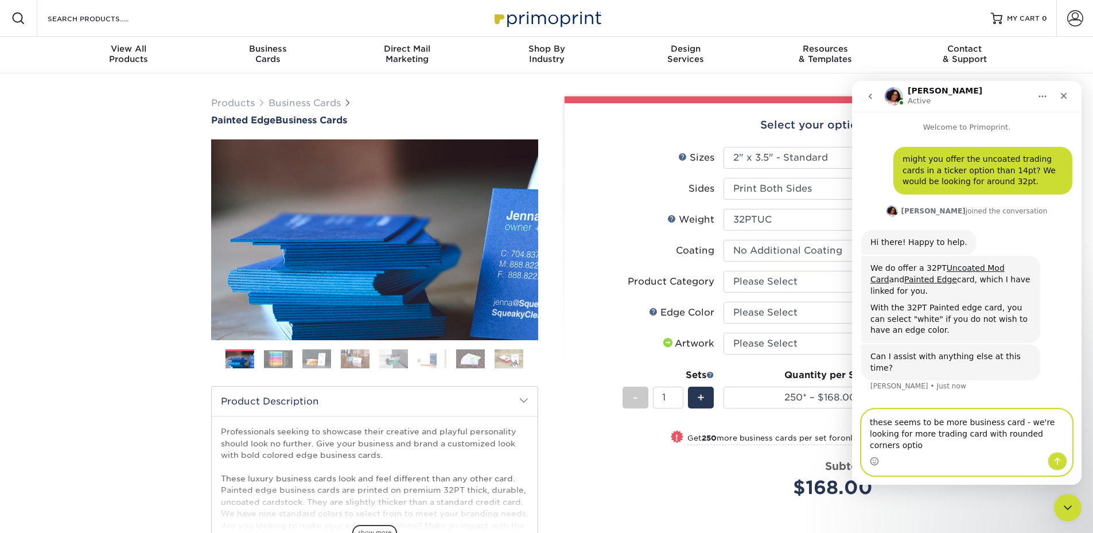
type textarea "these seems to be more business card - we're looking for more trading card with…"
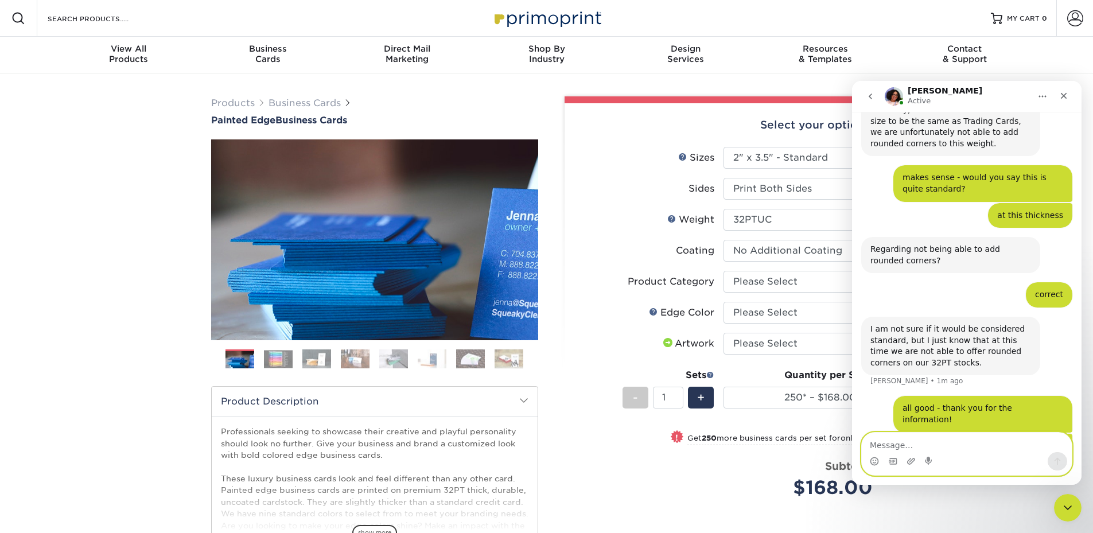
scroll to position [458, 0]
